Goal: Information Seeking & Learning: Learn about a topic

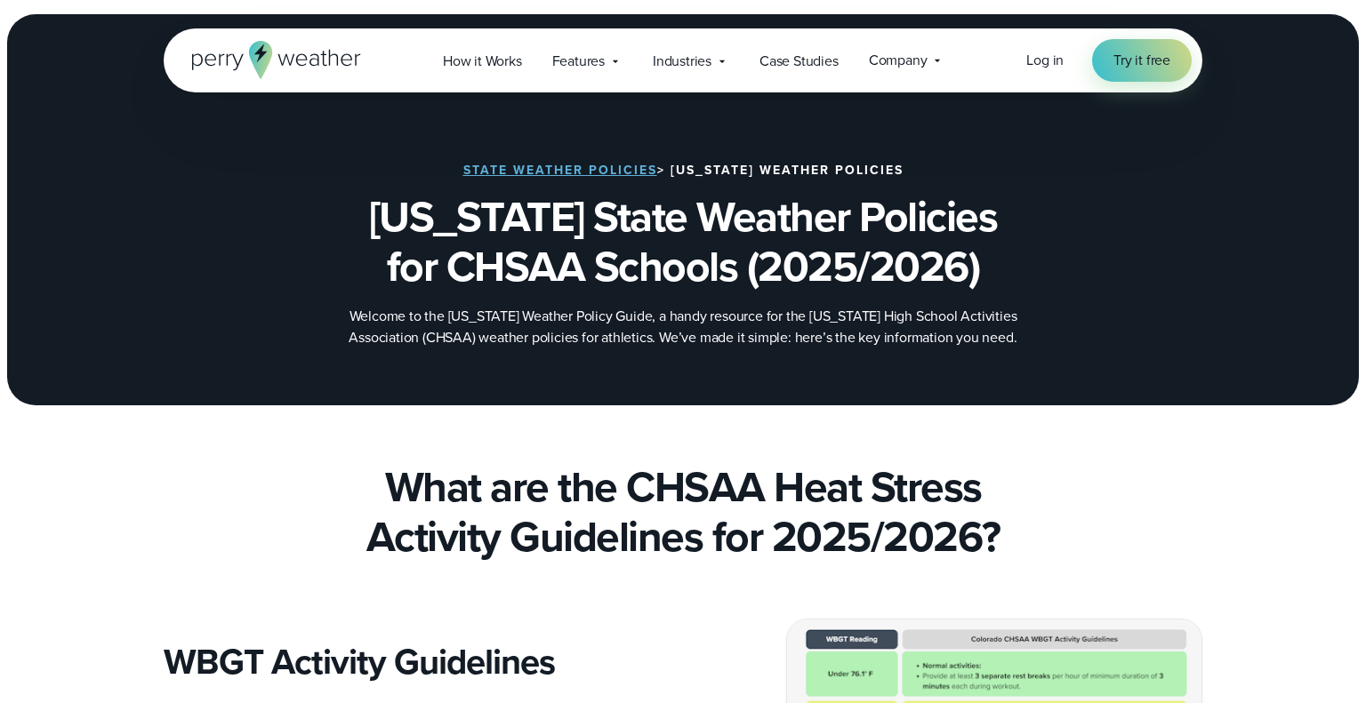
click at [610, 173] on link "State Weather Policies" at bounding box center [560, 170] width 194 height 19
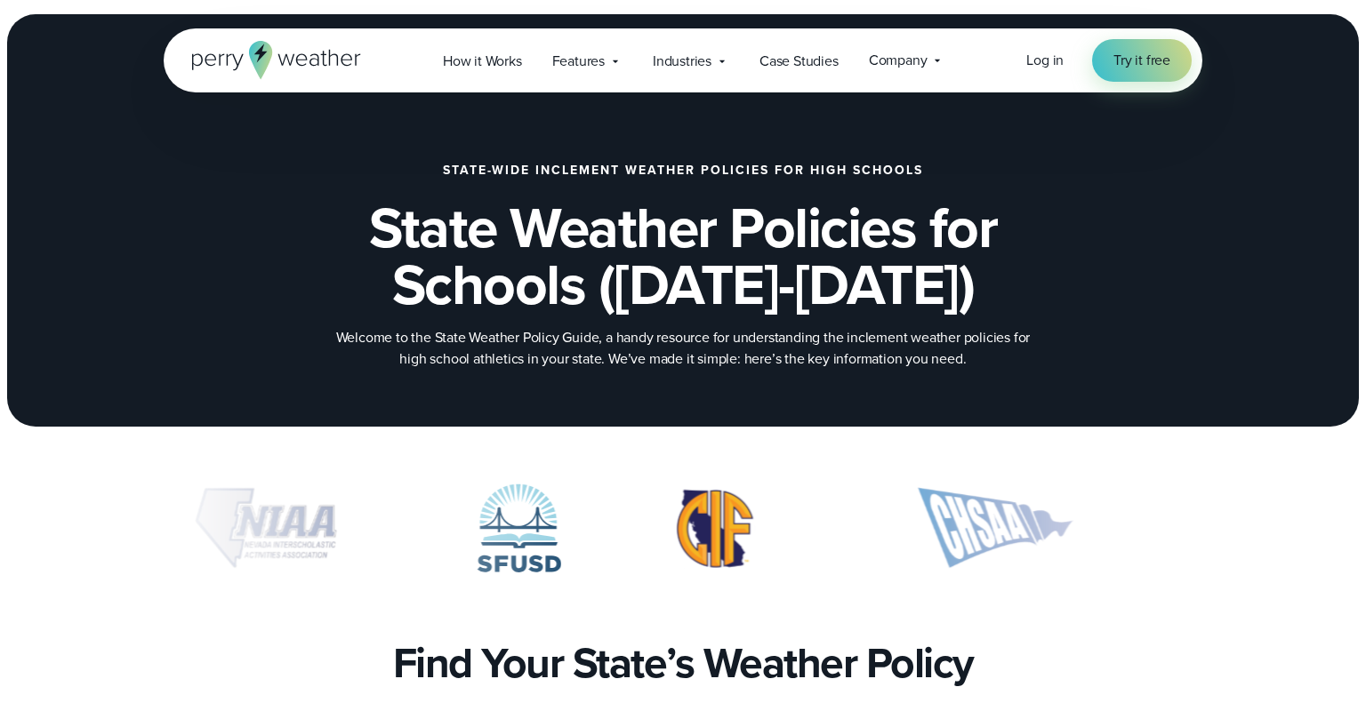
click at [967, 544] on img "5 of 10" at bounding box center [995, 528] width 253 height 89
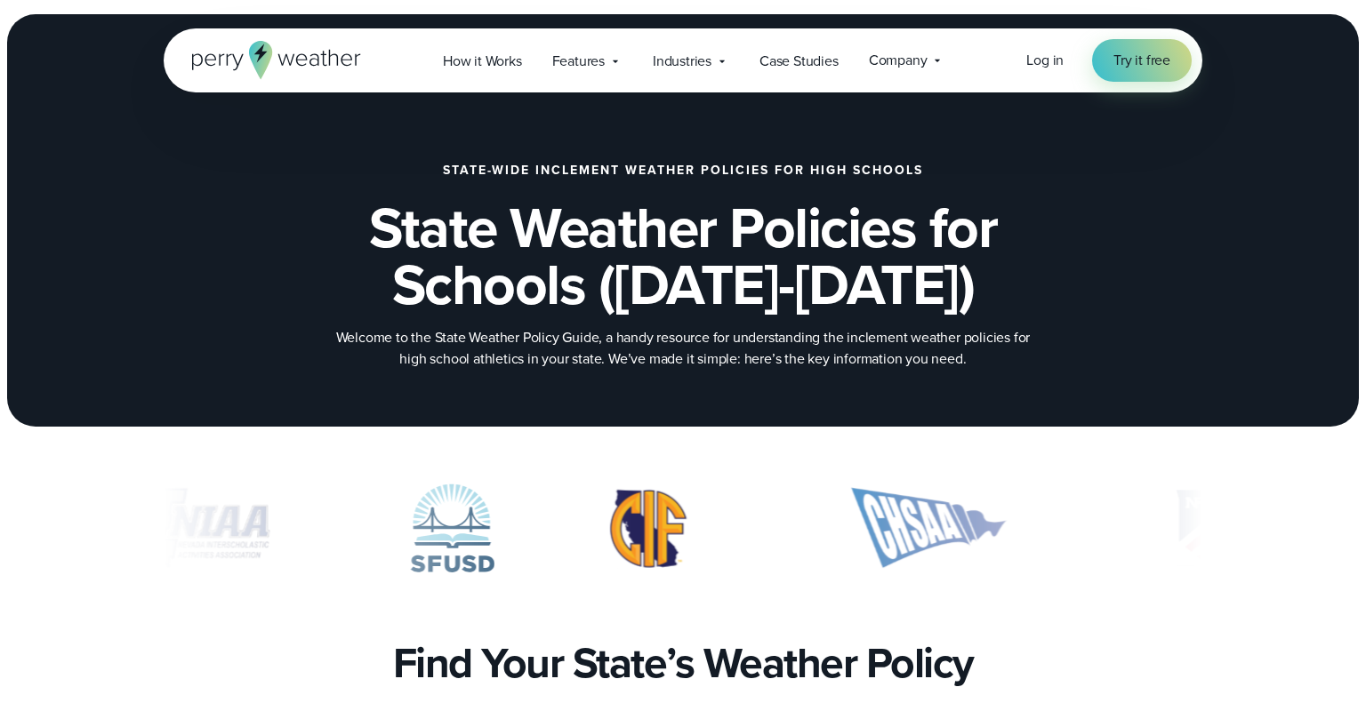
click at [935, 530] on img "5 of 10" at bounding box center [928, 528] width 253 height 89
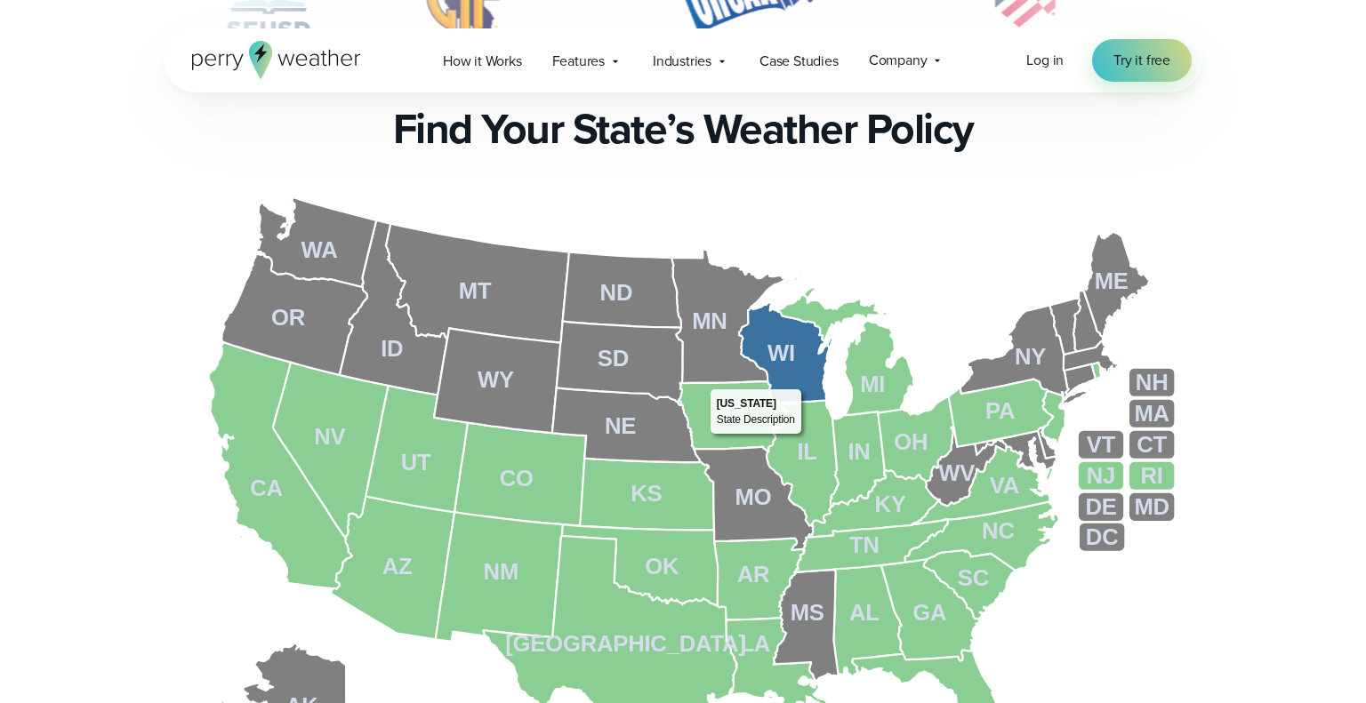
scroll to position [576, 0]
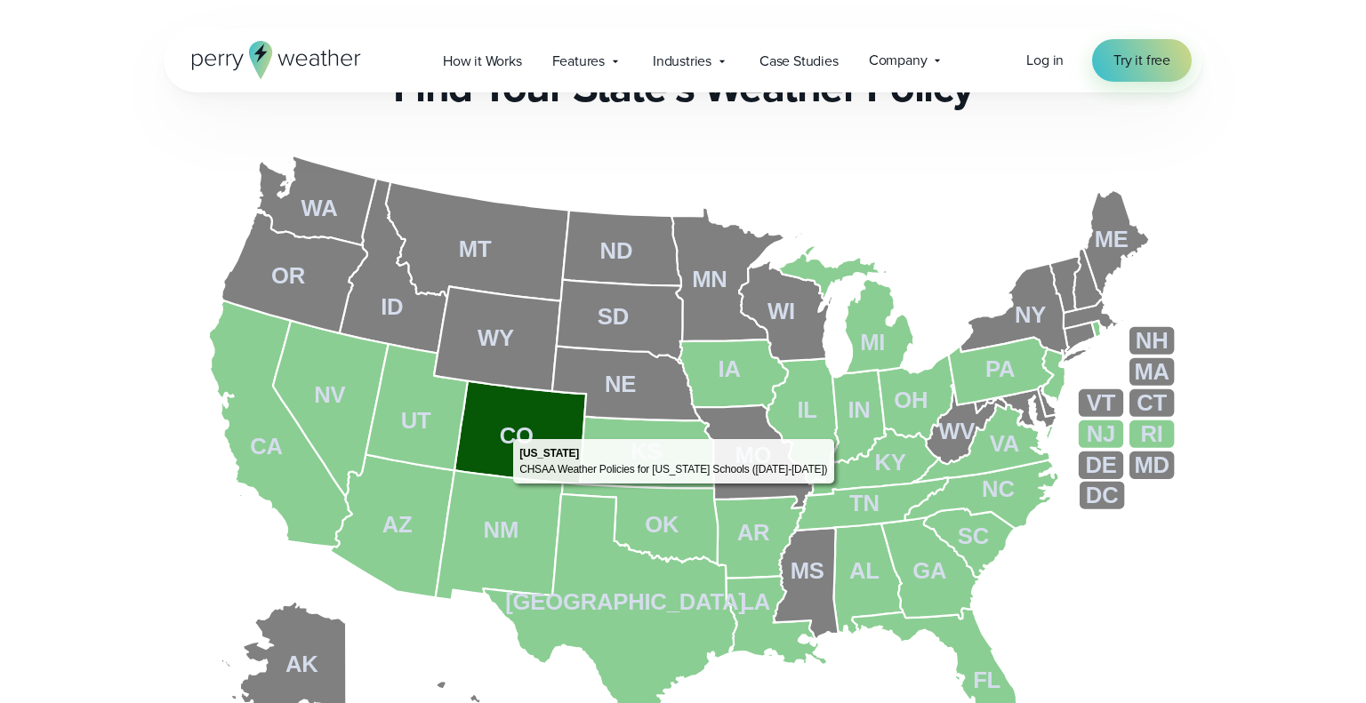
click at [504, 433] on tspan "CO" at bounding box center [517, 436] width 34 height 25
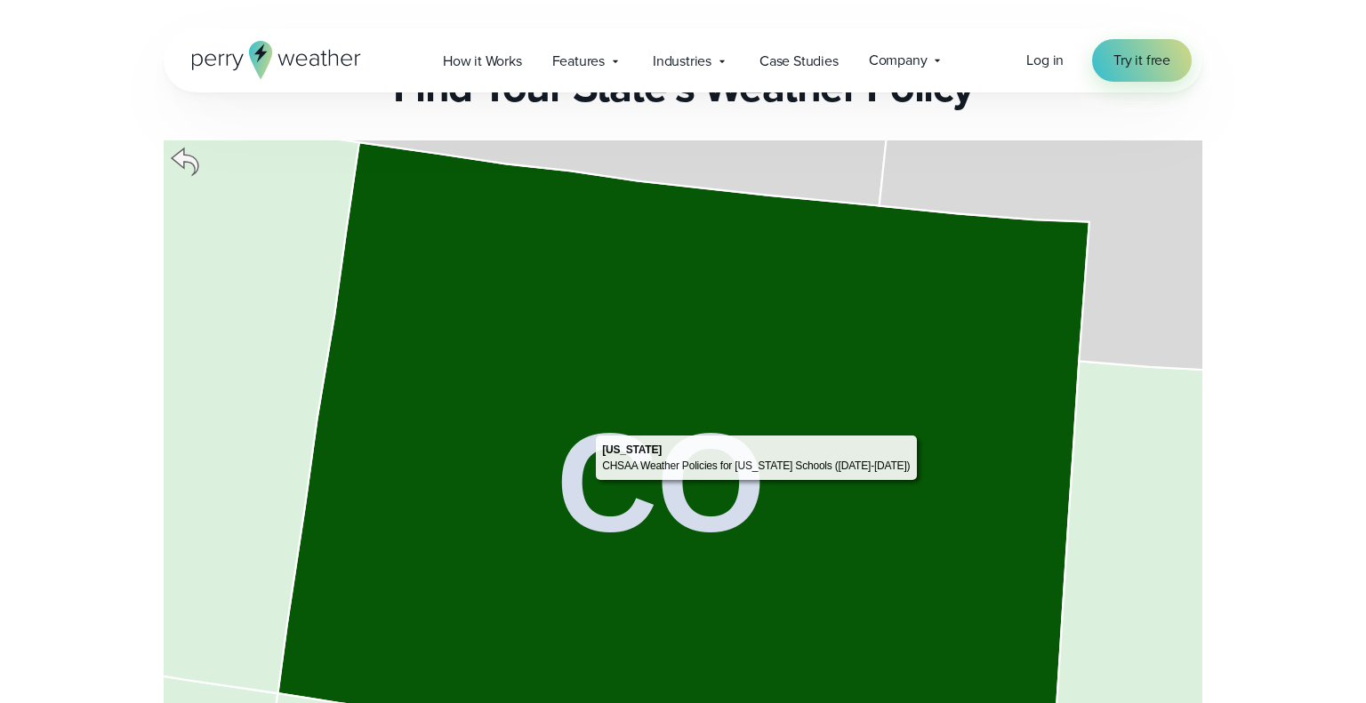
click at [589, 485] on tspan "CO" at bounding box center [661, 483] width 209 height 157
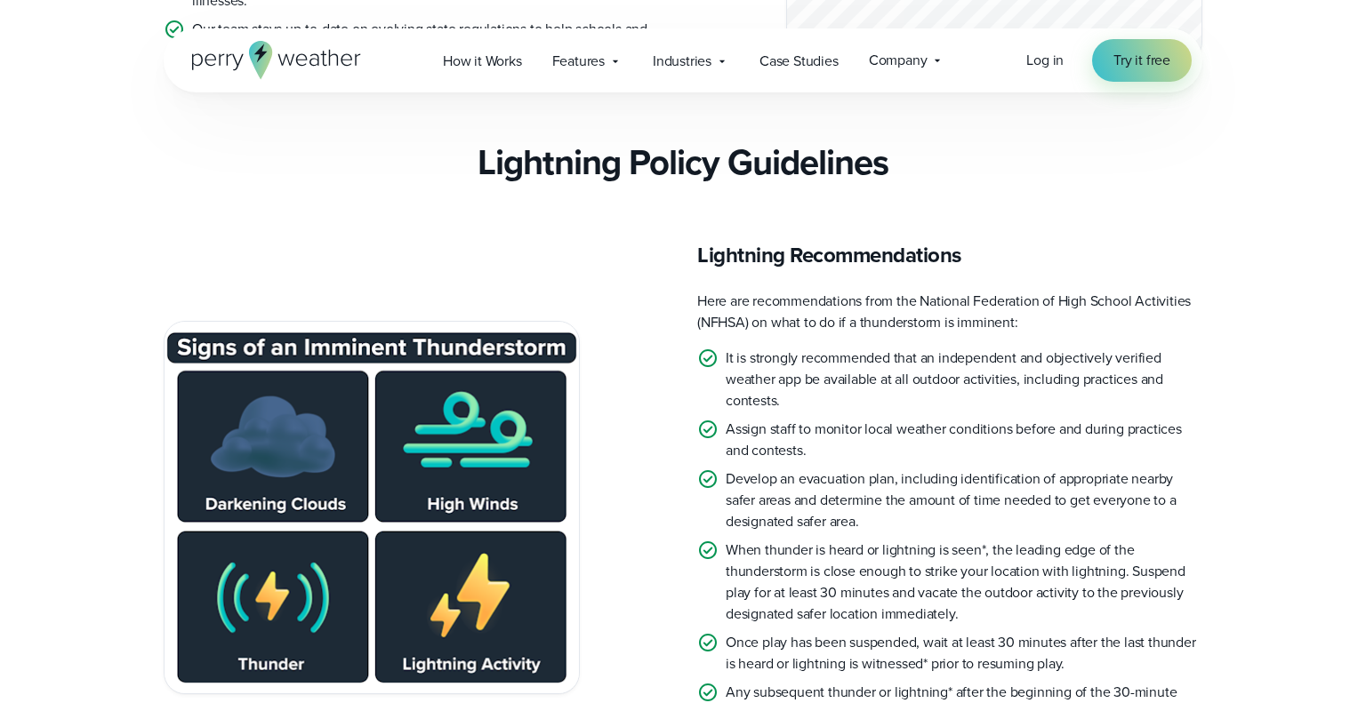
scroll to position [2559, 0]
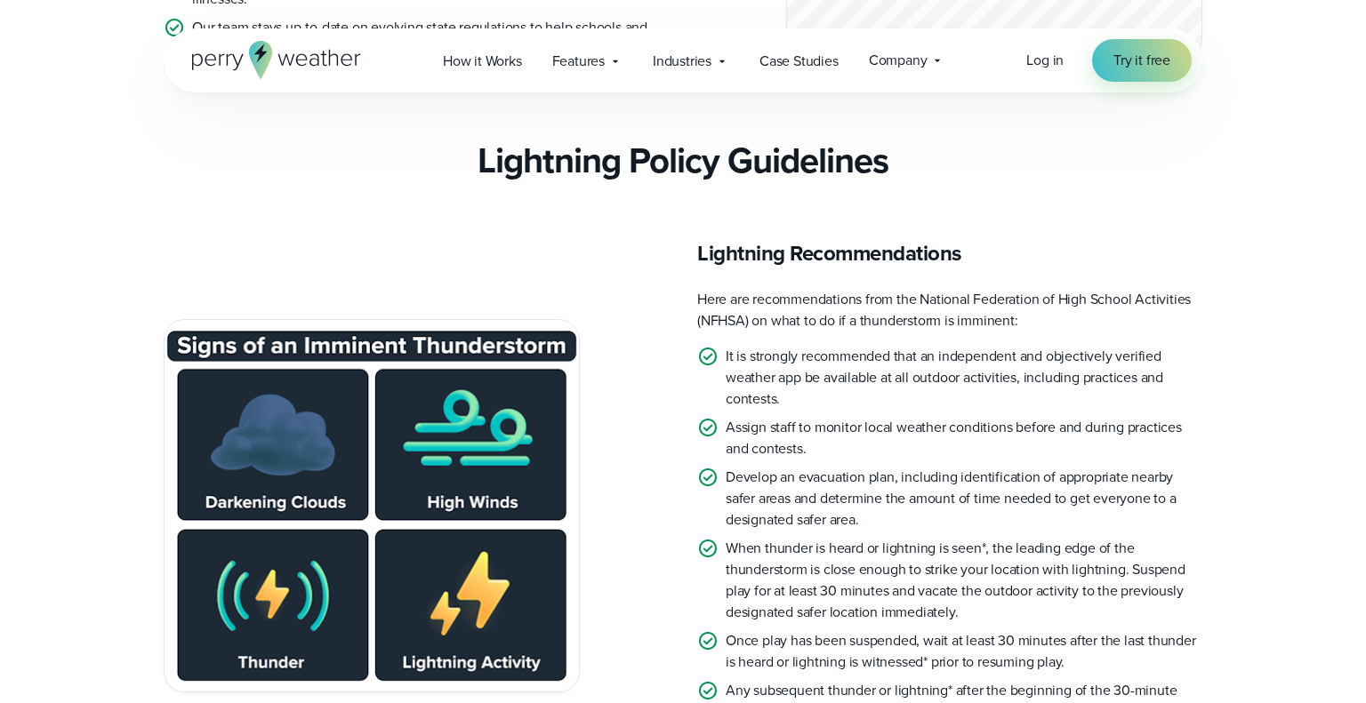
click at [687, 182] on h3 "Lightning Policy Guidelines" at bounding box center [683, 161] width 411 height 43
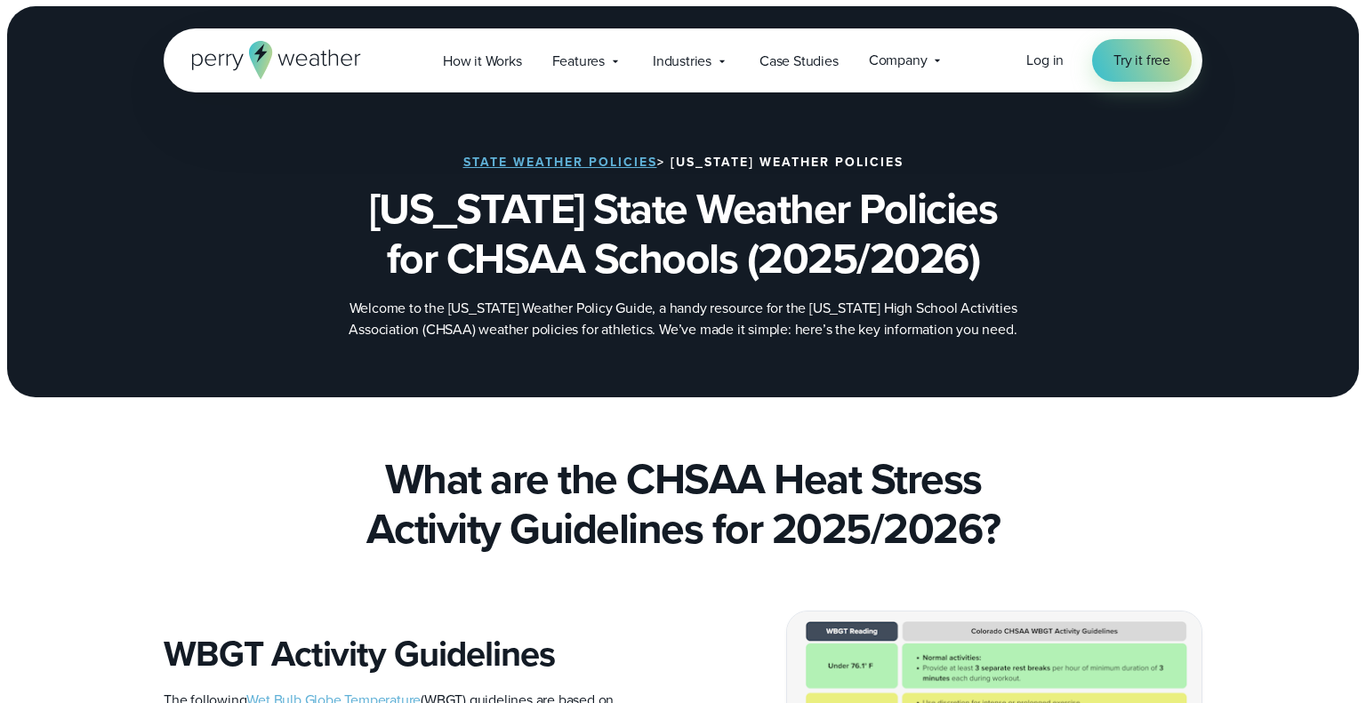
scroll to position [0, 0]
